Goal: Information Seeking & Learning: Learn about a topic

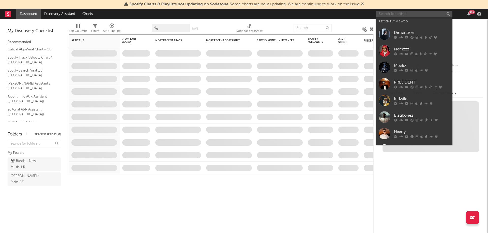
click at [388, 14] on input "text" at bounding box center [414, 14] width 76 height 6
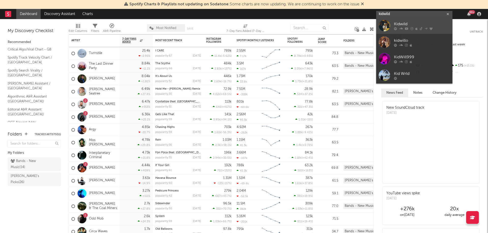
type input "kidwild"
click at [401, 25] on div "Kidwild" at bounding box center [422, 24] width 56 height 6
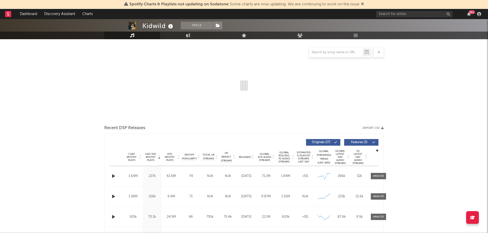
select select "6m"
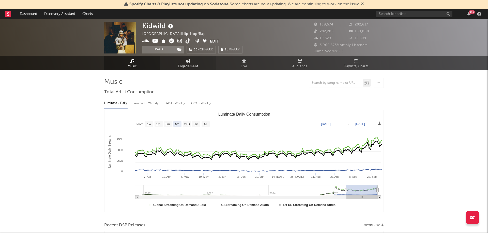
click at [193, 64] on span "Engagement" at bounding box center [188, 66] width 20 height 6
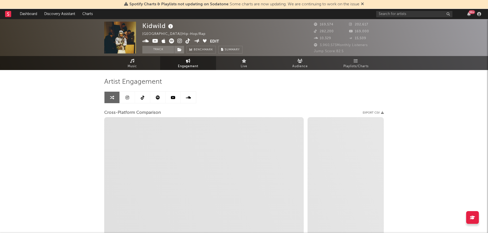
select select "1w"
click at [160, 97] on link at bounding box center [157, 97] width 15 height 11
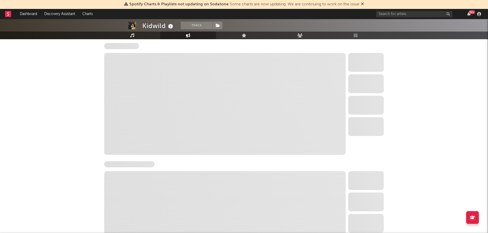
scroll to position [68, 0]
select select "6m"
select select "1w"
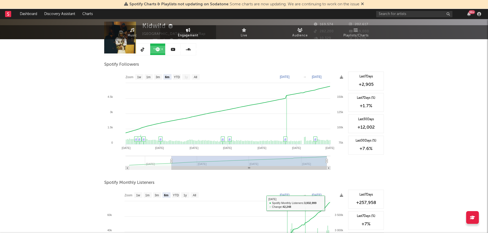
scroll to position [0, 0]
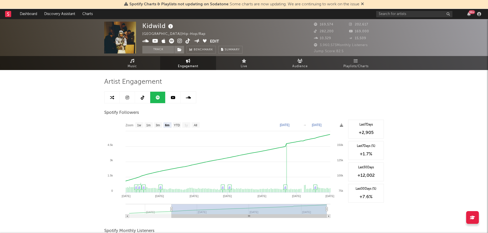
click at [191, 65] on span "Engagement" at bounding box center [188, 66] width 20 height 6
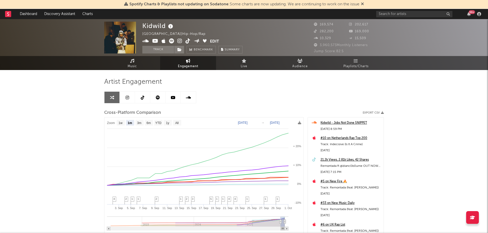
select select "1m"
click at [145, 97] on link at bounding box center [142, 97] width 15 height 11
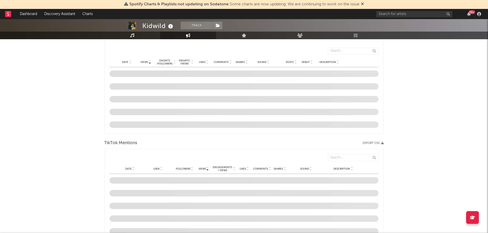
select select "6m"
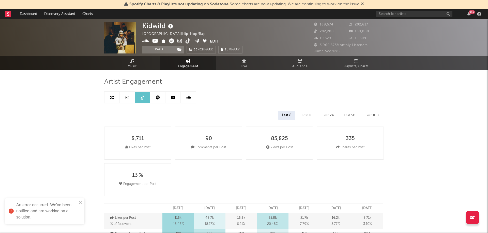
click at [160, 98] on link at bounding box center [157, 97] width 15 height 11
select select "6m"
select select "1w"
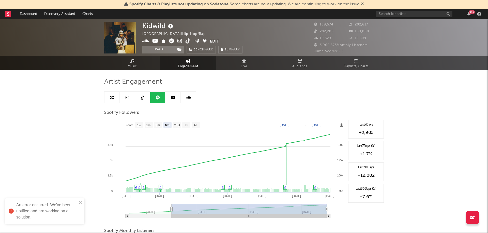
click at [173, 98] on icon at bounding box center [173, 97] width 5 height 4
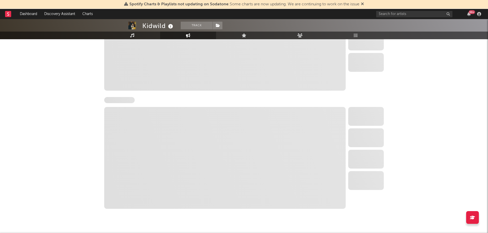
select select "6m"
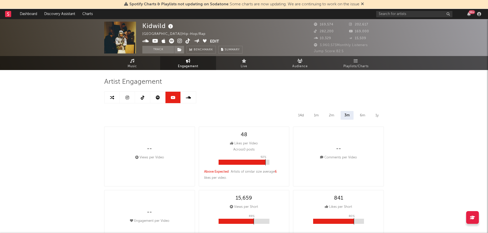
click at [188, 98] on icon at bounding box center [188, 97] width 5 height 4
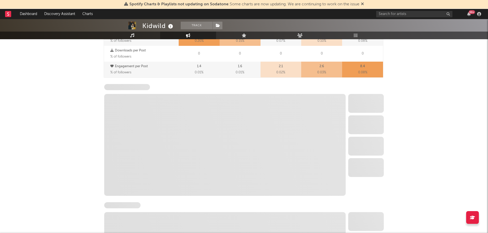
select select "6m"
